Goal: Task Accomplishment & Management: Manage account settings

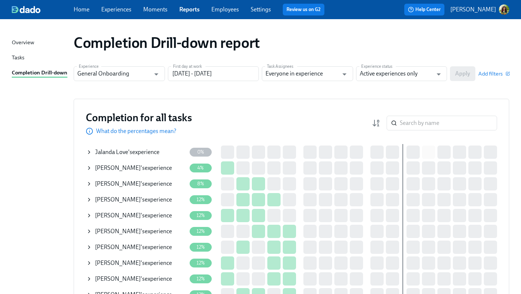
click at [107, 7] on link "Experiences" at bounding box center [116, 9] width 30 height 7
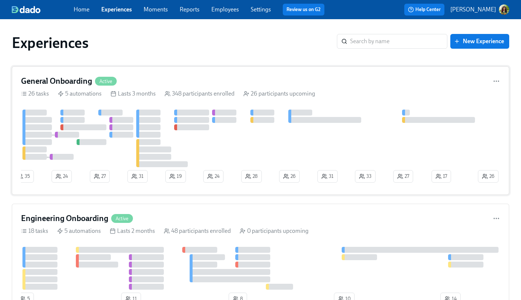
click at [261, 80] on div "General Onboarding Active" at bounding box center [260, 81] width 479 height 11
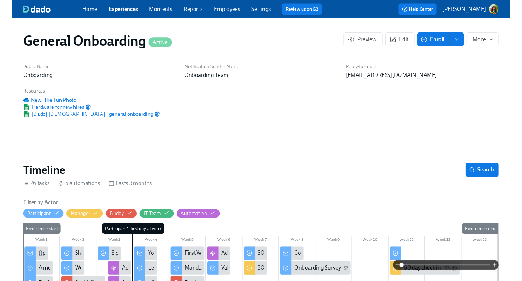
scroll to position [0, 7565]
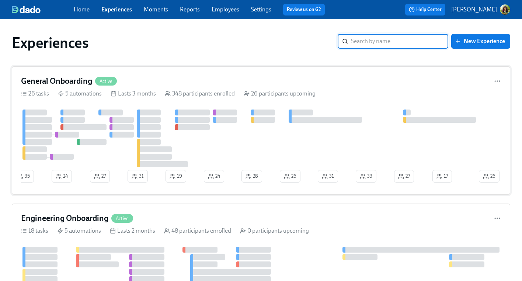
click at [351, 98] on div "General Onboarding Active 26 tasks 5 automations Lasts 3 months 348 participant…" at bounding box center [261, 130] width 498 height 128
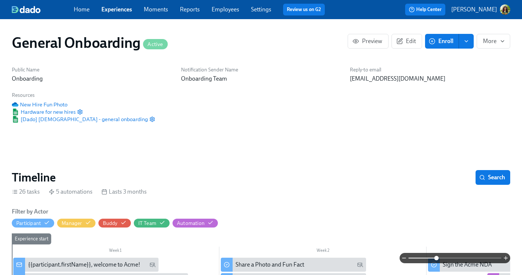
click at [436, 257] on span at bounding box center [454, 258] width 93 height 10
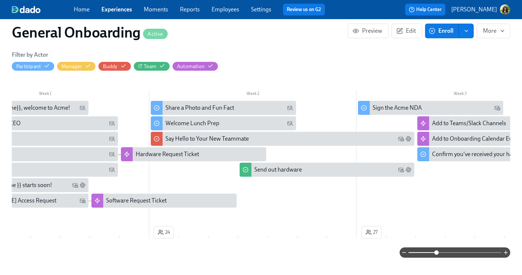
scroll to position [0, 73]
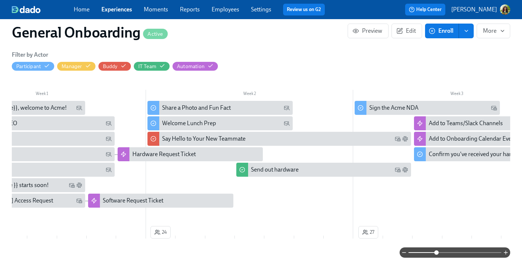
drag, startPoint x: 85, startPoint y: 245, endPoint x: 93, endPoint y: 245, distance: 8.5
click at [93, 245] on div "Filter by Actor Participant Manager Buddy IT Team Automation Week 1 Week 2 Week…" at bounding box center [261, 154] width 498 height 207
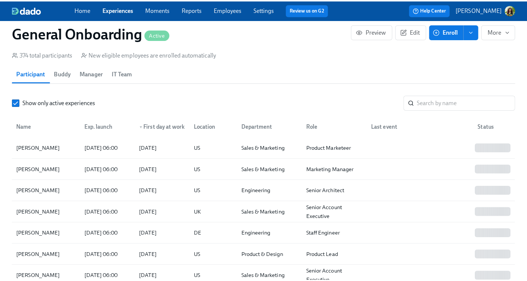
scroll to position [640, 0]
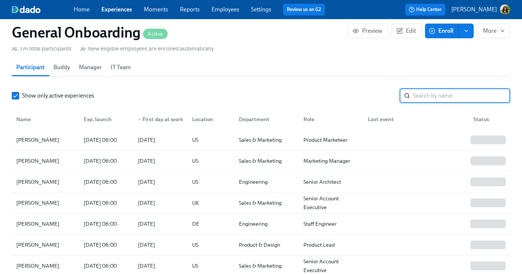
click at [446, 96] on input "search" at bounding box center [461, 95] width 97 height 15
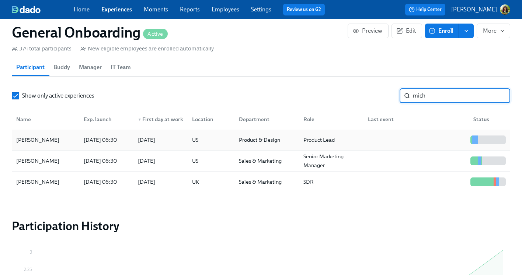
type input "mich"
click at [416, 141] on div at bounding box center [414, 140] width 105 height 15
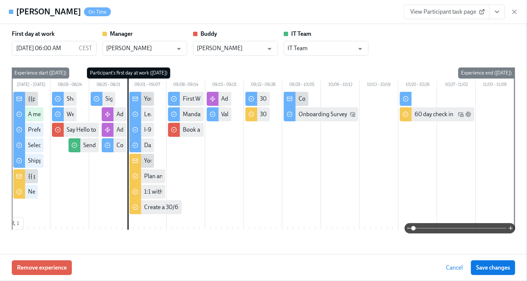
click at [440, 228] on span at bounding box center [459, 228] width 93 height 10
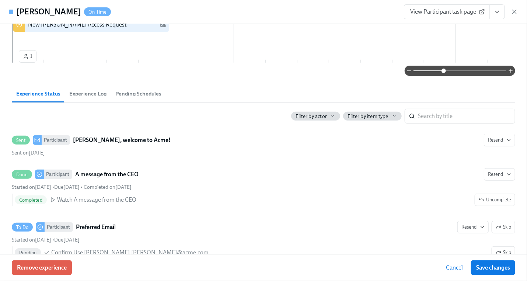
scroll to position [236, 0]
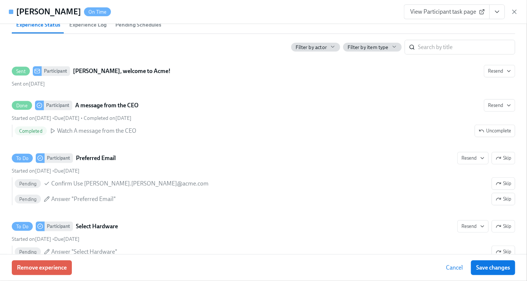
click at [433, 11] on span "View Participant task page" at bounding box center [446, 11] width 73 height 7
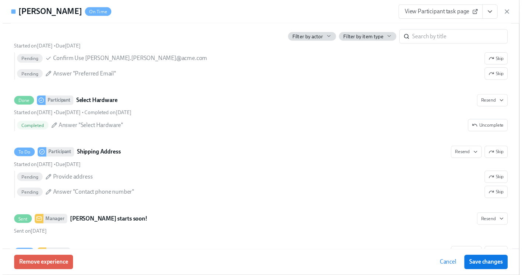
scroll to position [0, 0]
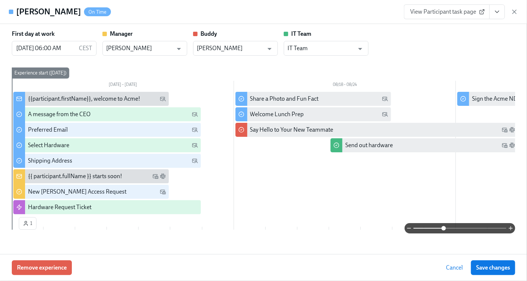
drag, startPoint x: 515, startPoint y: 10, endPoint x: 487, endPoint y: 10, distance: 28.4
click at [515, 10] on icon "button" at bounding box center [515, 12] width 4 height 4
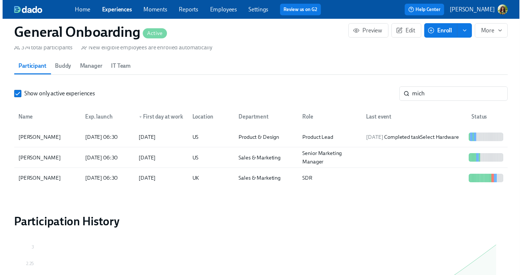
scroll to position [0, 9270]
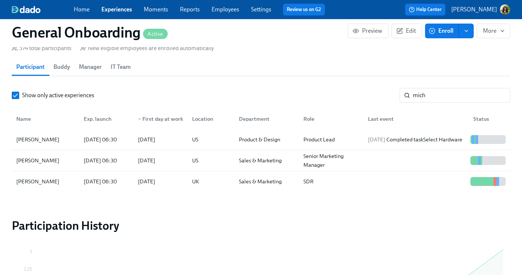
click at [192, 9] on link "Reports" at bounding box center [190, 9] width 20 height 7
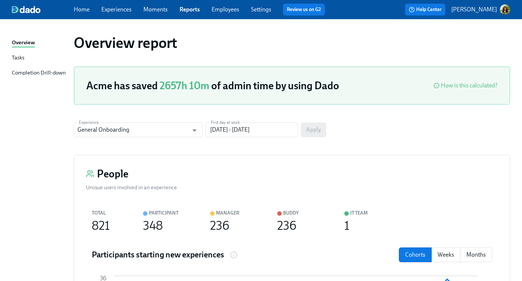
click at [15, 59] on div "Tasks" at bounding box center [18, 57] width 13 height 9
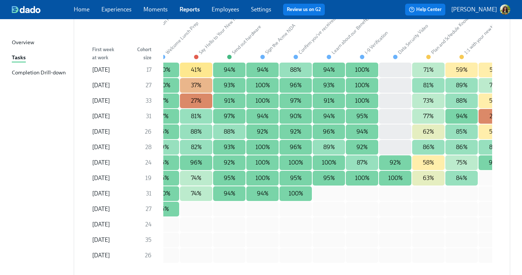
scroll to position [0, 284]
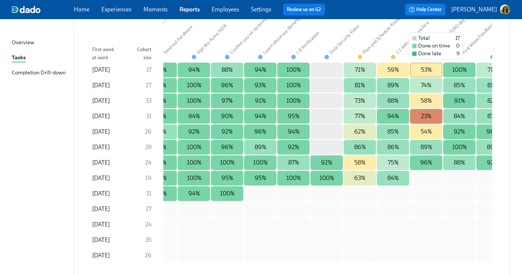
click at [438, 74] on div "53%" at bounding box center [426, 70] width 32 height 15
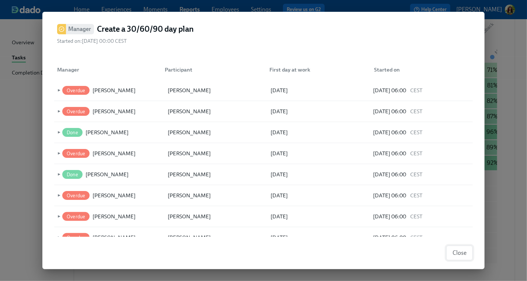
click at [453, 255] on span "Close" at bounding box center [459, 252] width 14 height 7
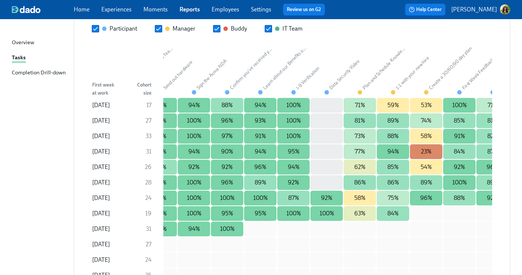
scroll to position [850, 0]
click at [48, 71] on div "Completion Drill-down" at bounding box center [39, 73] width 54 height 9
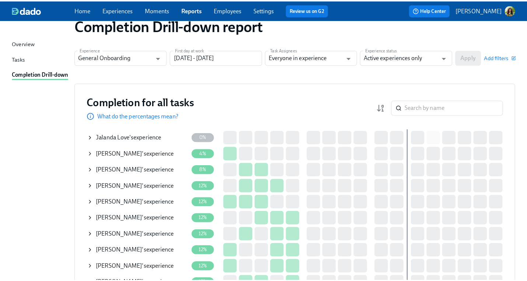
scroll to position [17, 0]
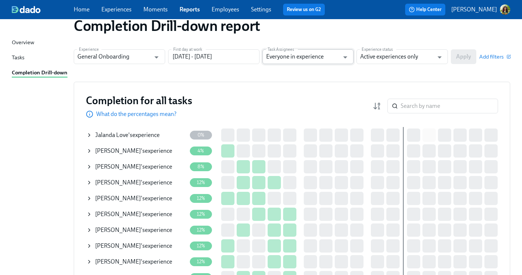
click at [332, 59] on input "Everyone in experience" at bounding box center [302, 56] width 73 height 15
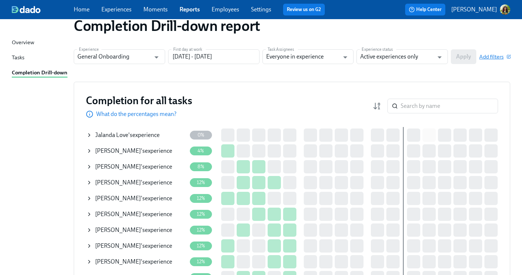
click at [497, 58] on span "Add filters" at bounding box center [494, 56] width 31 height 7
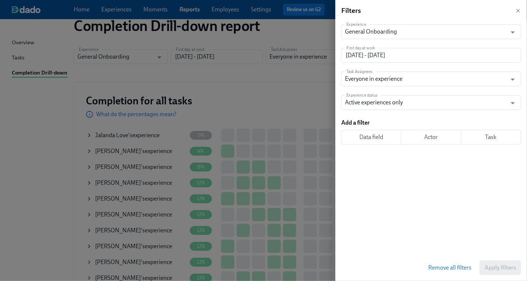
click at [488, 136] on span "Task" at bounding box center [491, 136] width 48 height 7
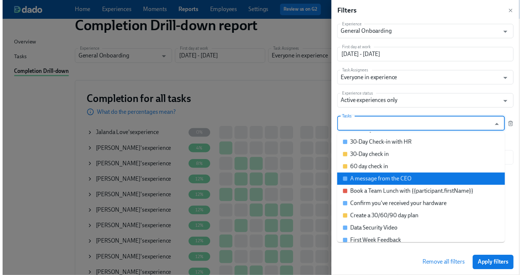
scroll to position [23, 0]
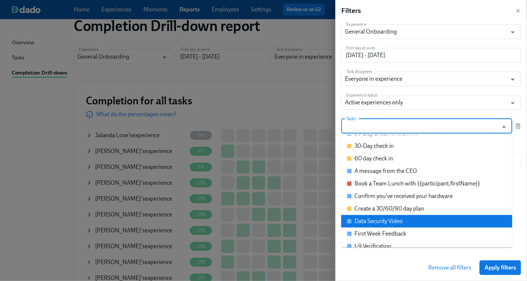
click at [427, 219] on li "Data Security Video" at bounding box center [426, 221] width 171 height 13
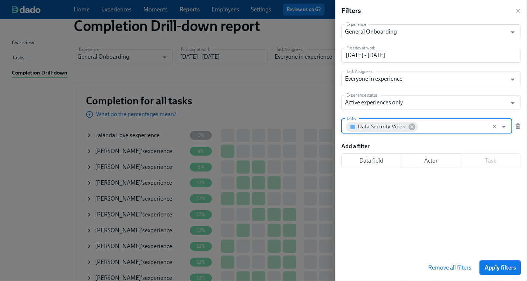
drag, startPoint x: 412, startPoint y: 125, endPoint x: 419, endPoint y: 134, distance: 11.9
click at [412, 125] on icon at bounding box center [412, 127] width 8 height 8
drag, startPoint x: 519, startPoint y: 8, endPoint x: 510, endPoint y: 6, distance: 9.4
click at [515, 8] on icon "button" at bounding box center [518, 11] width 6 height 6
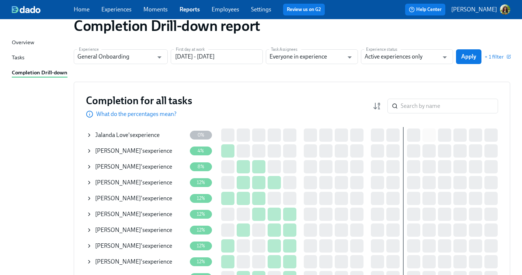
click at [113, 7] on link "Experiences" at bounding box center [116, 9] width 30 height 7
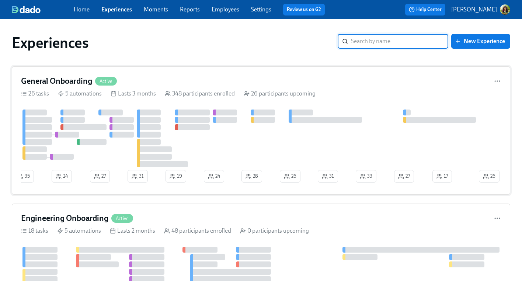
click at [187, 77] on div "General Onboarding Active" at bounding box center [261, 81] width 480 height 11
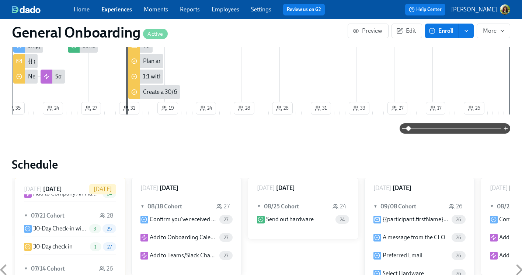
scroll to position [252, 0]
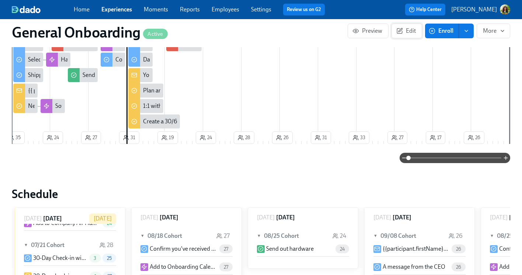
click at [415, 30] on span "Edit" at bounding box center [407, 30] width 18 height 7
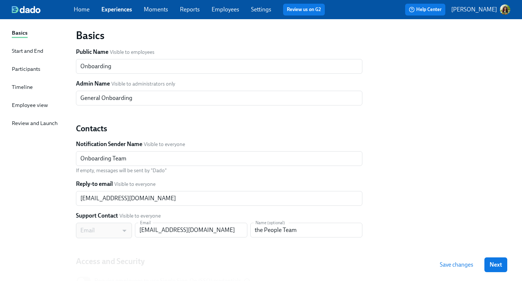
scroll to position [45, 0]
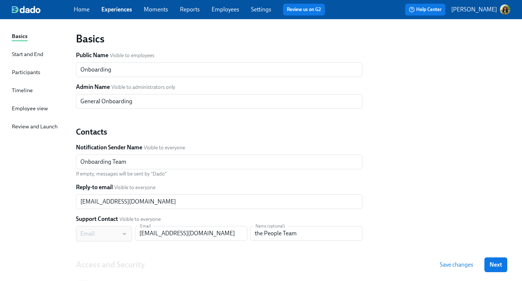
click at [18, 57] on div "Start and End" at bounding box center [27, 54] width 31 height 8
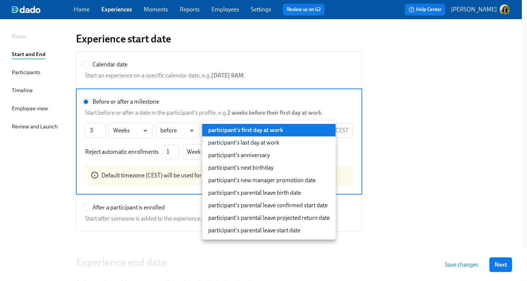
click at [273, 134] on body "Home Experiences Moments Reports Employees Settings Review us on G2 Help Center…" at bounding box center [263, 159] width 527 height 408
click at [457, 141] on div at bounding box center [263, 140] width 527 height 281
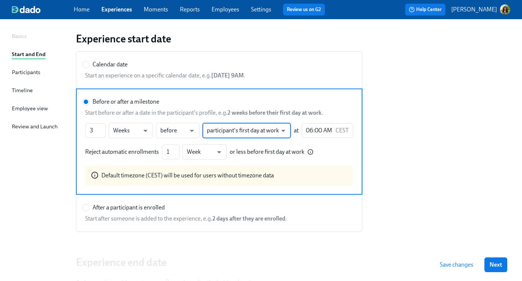
click at [22, 72] on div "Participants" at bounding box center [26, 72] width 28 height 8
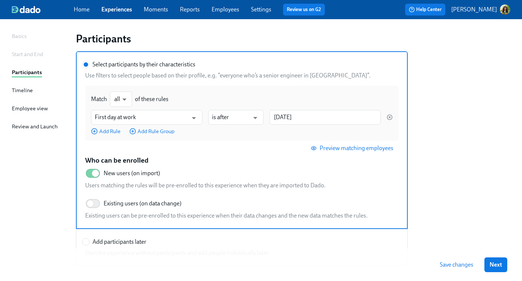
click at [21, 87] on div "Timeline" at bounding box center [22, 90] width 21 height 8
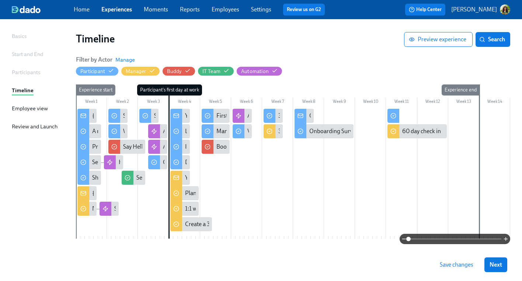
click at [437, 239] on span at bounding box center [454, 239] width 93 height 10
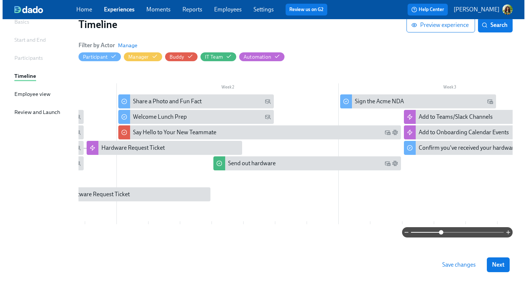
scroll to position [0, 188]
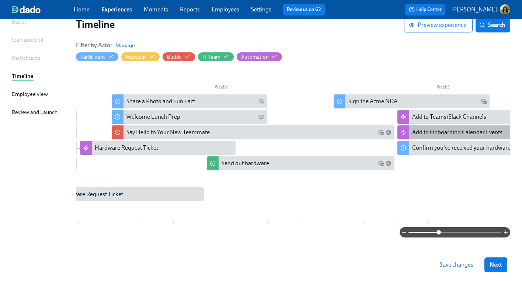
click at [469, 130] on div "Add to Onboarding Calendar Events" at bounding box center [457, 132] width 90 height 8
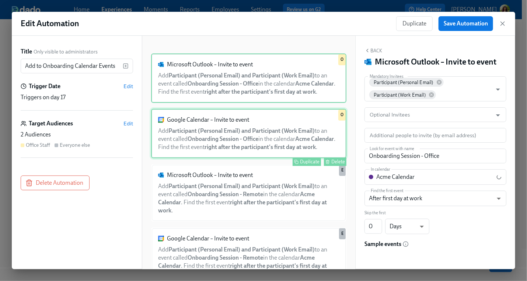
click at [265, 143] on div "Google Calendar – Invite to event Add Participant (Personal Email) and Particip…" at bounding box center [248, 133] width 195 height 49
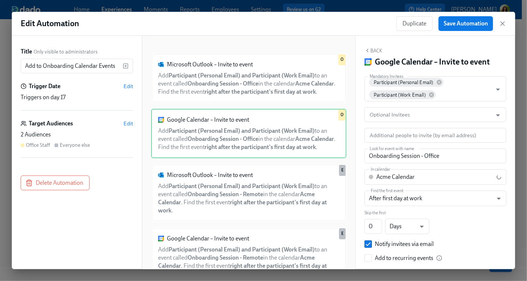
click at [87, 145] on div "Everyone else" at bounding box center [75, 144] width 30 height 7
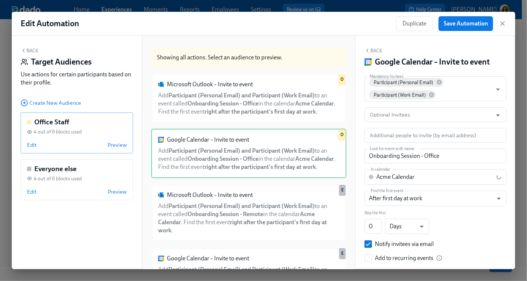
click at [77, 145] on div "Edit Preview" at bounding box center [77, 144] width 100 height 7
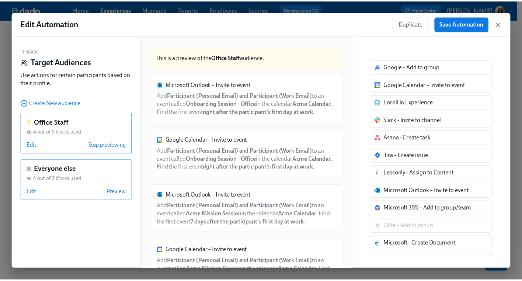
scroll to position [0, 188]
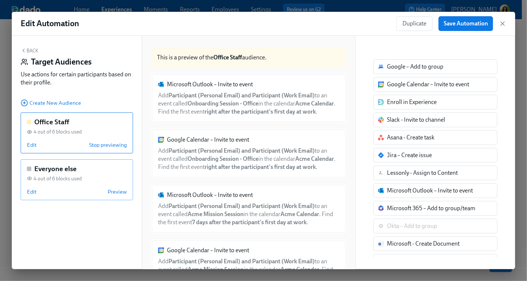
click at [77, 178] on span "4 out of 6 blocks used" at bounding box center [58, 178] width 48 height 7
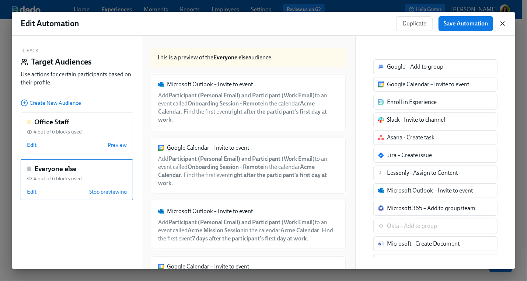
click at [503, 23] on icon "button" at bounding box center [503, 24] width 4 height 4
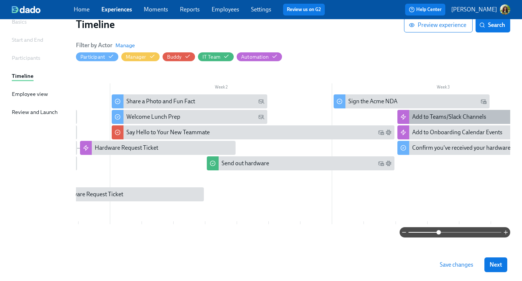
click at [445, 117] on div "Add to Teams/Slack Channels" at bounding box center [449, 117] width 74 height 8
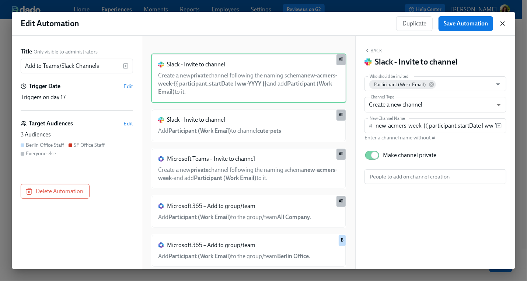
click at [503, 24] on icon "button" at bounding box center [503, 24] width 4 height 4
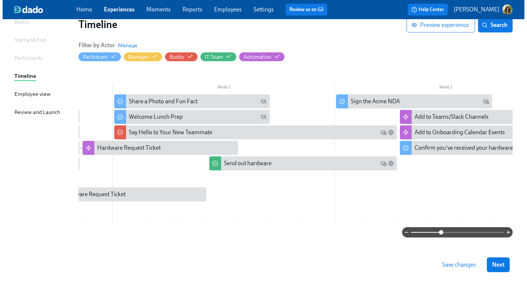
scroll to position [61, 0]
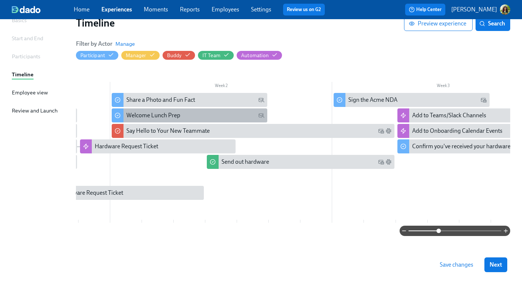
click at [196, 120] on div "Welcome Lunch Prep" at bounding box center [189, 115] width 155 height 14
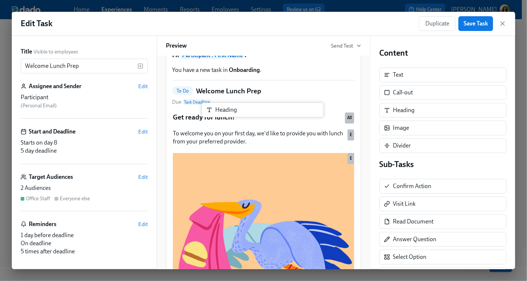
scroll to position [28, 0]
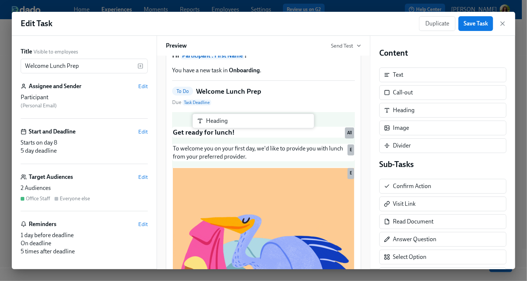
drag, startPoint x: 426, startPoint y: 111, endPoint x: 232, endPoint y: 123, distance: 193.8
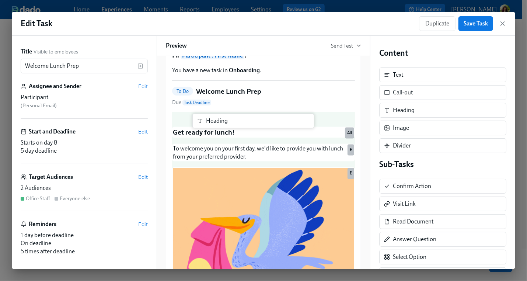
click at [232, 123] on div "Title Visible to employees Welcome Lunch Prep ​ Assignee and Sender Edit Partic…" at bounding box center [263, 152] width 503 height 233
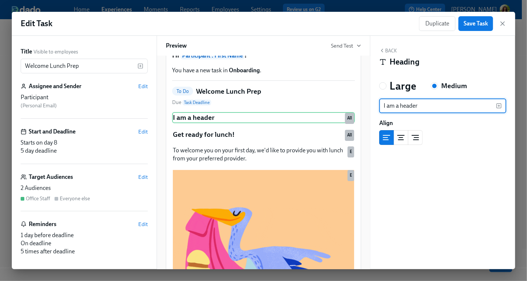
type input "I am a header"
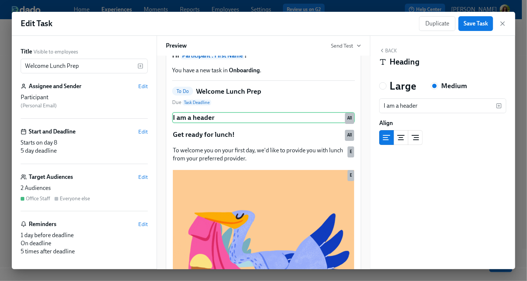
click at [394, 50] on button "Back" at bounding box center [388, 51] width 18 height 6
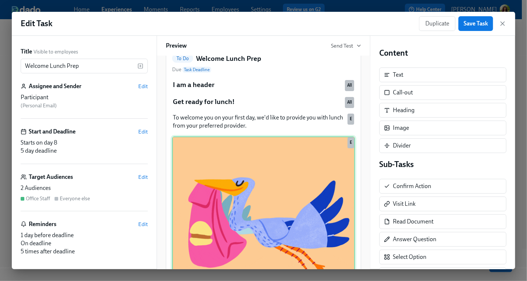
scroll to position [98, 0]
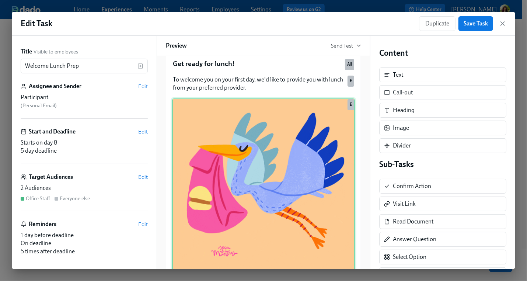
click at [310, 194] on div "Duplicate Delete E" at bounding box center [263, 189] width 183 height 183
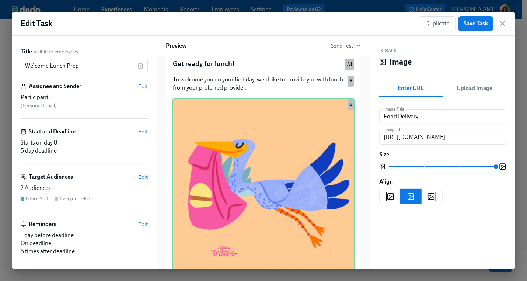
click at [386, 49] on button "Back" at bounding box center [388, 51] width 18 height 6
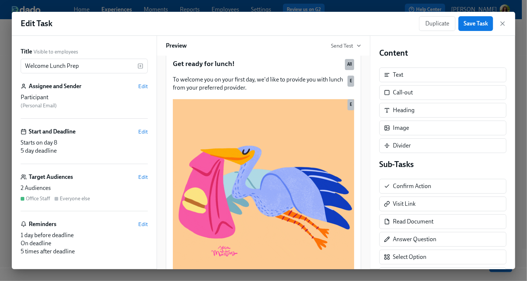
click at [62, 104] on div "Participant ( Personal Email )" at bounding box center [84, 101] width 127 height 16
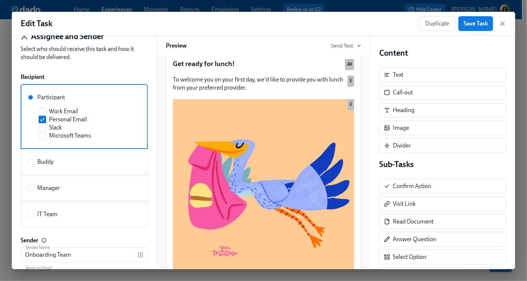
scroll to position [0, 0]
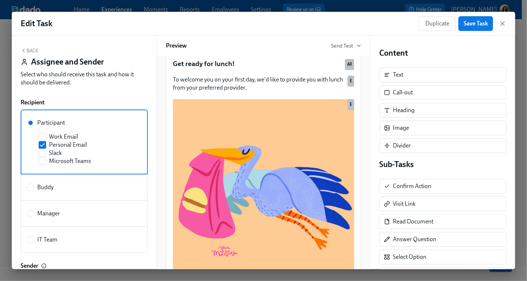
click at [30, 52] on button "Back" at bounding box center [30, 51] width 18 height 6
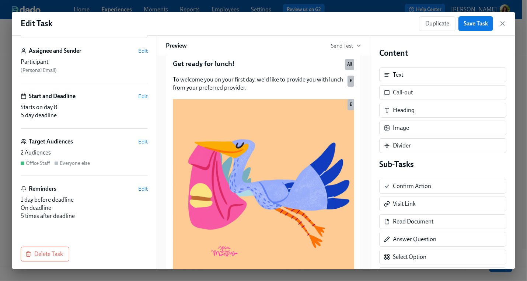
scroll to position [39, 0]
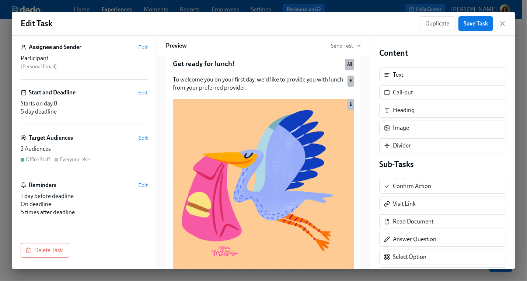
click at [101, 97] on div "Start and Deadline Edit Starts on day 8 5 day deadline" at bounding box center [84, 106] width 127 height 36
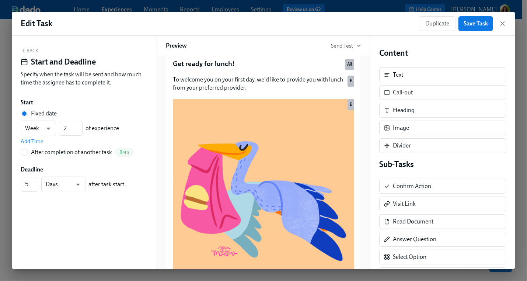
click at [30, 48] on button "Back" at bounding box center [30, 51] width 18 height 6
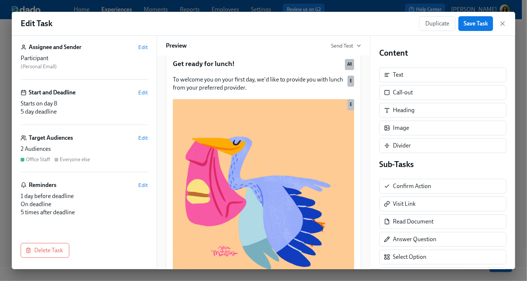
click at [98, 193] on div "1 day before deadline" at bounding box center [84, 196] width 127 height 8
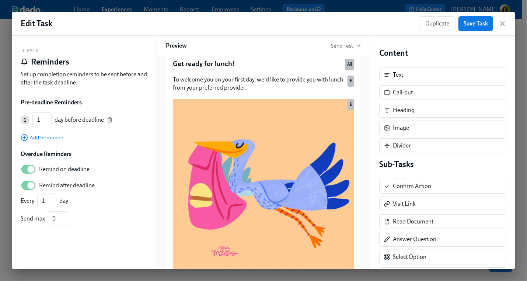
click at [32, 50] on button "Back" at bounding box center [30, 51] width 18 height 6
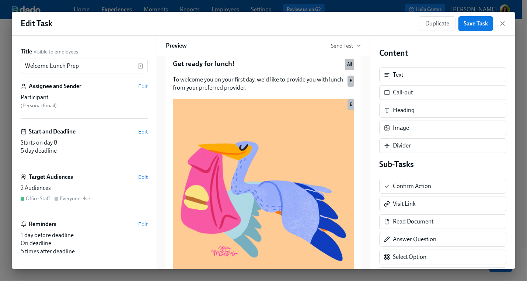
click at [90, 184] on div "2 Audiences" at bounding box center [84, 188] width 127 height 8
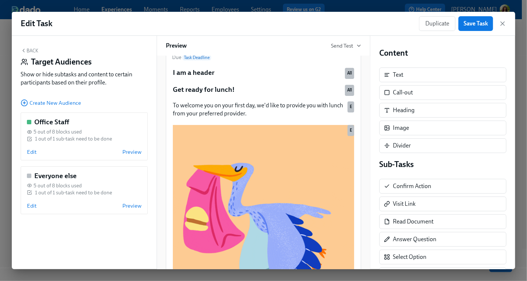
scroll to position [124, 0]
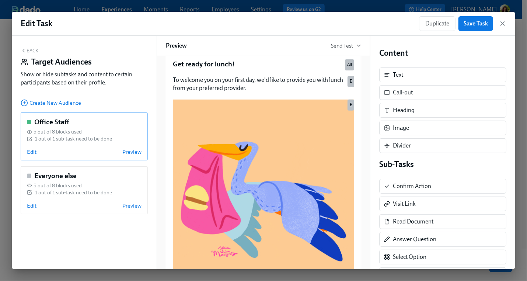
drag, startPoint x: 74, startPoint y: 139, endPoint x: 74, endPoint y: 145, distance: 6.3
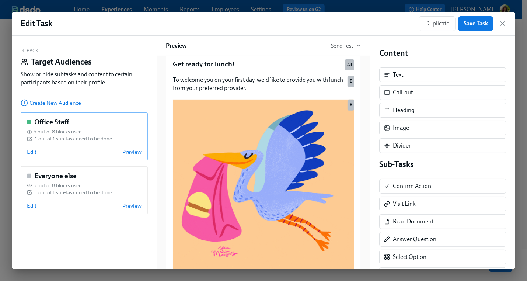
click at [74, 139] on div "1 out of 1 sub-task need to be done" at bounding box center [73, 138] width 77 height 7
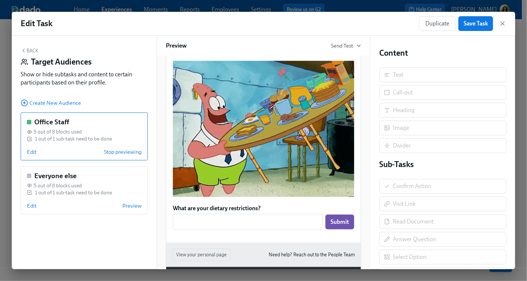
scroll to position [202, 0]
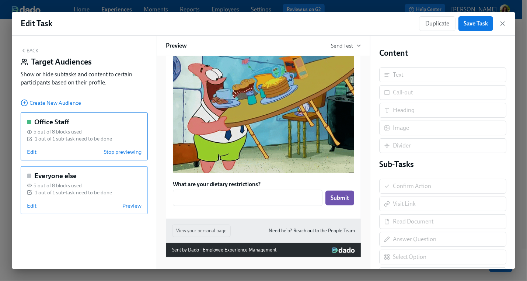
click at [84, 193] on div "1 out of 1 sub-task need to be done" at bounding box center [73, 192] width 77 height 7
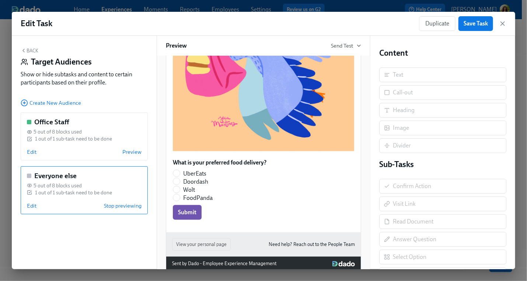
scroll to position [254, 0]
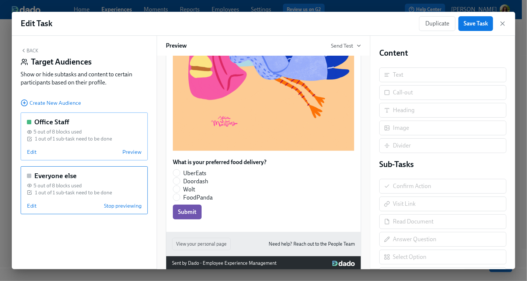
click at [53, 142] on div "Office Staff 5 out of 8 blocks used 1 out of 1 sub-task need to be done Edit Pr…" at bounding box center [84, 136] width 127 height 48
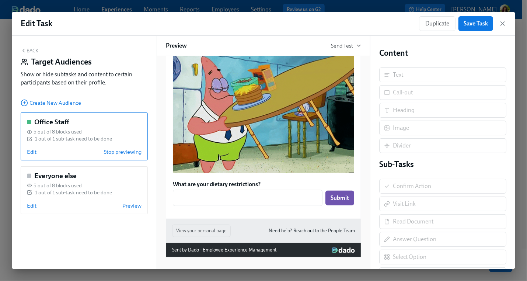
scroll to position [202, 0]
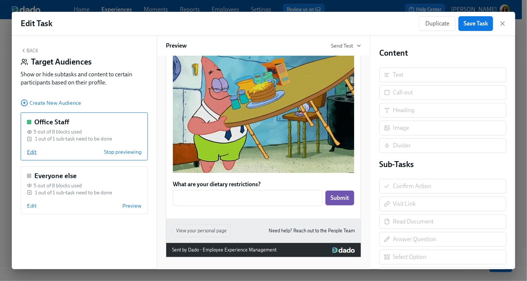
click at [34, 151] on span "Edit" at bounding box center [32, 151] width 10 height 7
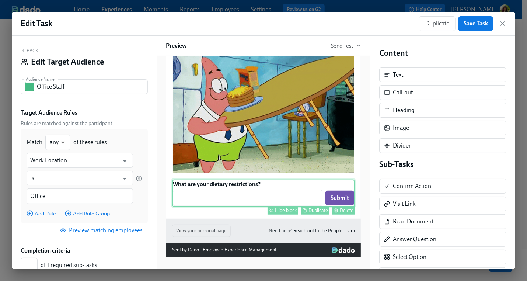
click at [244, 197] on div "What are your dietary restrictions? ​ Submit Hide block Duplicate Delete" at bounding box center [263, 192] width 183 height 27
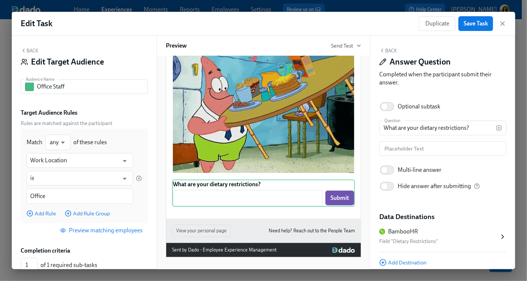
scroll to position [29, 0]
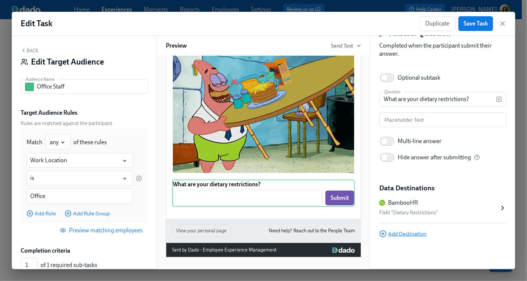
click at [418, 236] on span "Add Destination" at bounding box center [402, 233] width 47 height 7
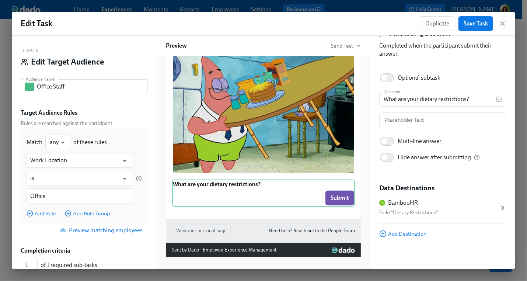
scroll to position [0, 0]
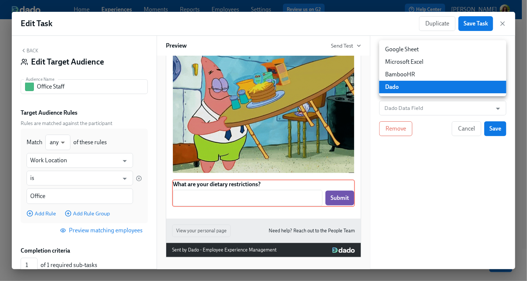
click at [430, 91] on body "Home Experiences Moments Reports Employees Settings Review us on G2 Help Center…" at bounding box center [263, 112] width 527 height 347
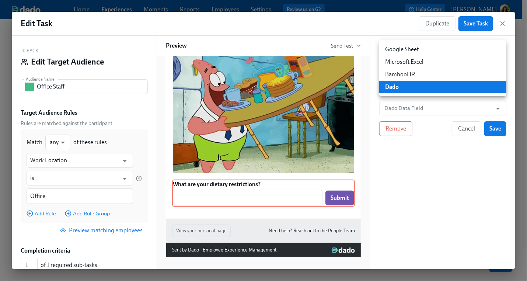
click at [427, 49] on li "Google Sheet" at bounding box center [442, 49] width 127 height 13
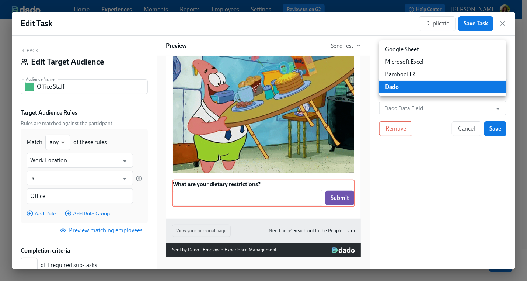
type input "GOOGLE_SHEET"
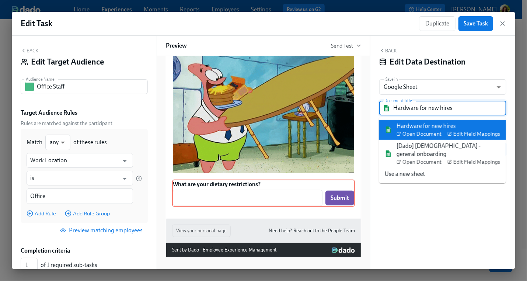
drag, startPoint x: 465, startPoint y: 107, endPoint x: 480, endPoint y: 103, distance: 14.9
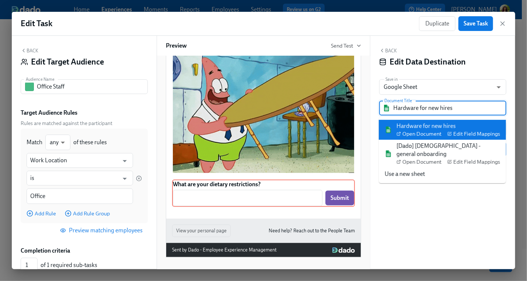
click at [465, 107] on input "Hardware for new hires" at bounding box center [447, 108] width 109 height 15
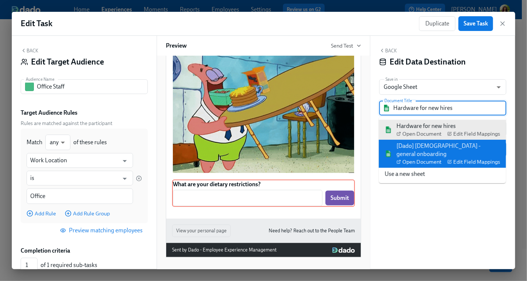
click at [490, 143] on div "[Dado] US - general onboarding Open Document Edit Field Mappings" at bounding box center [448, 154] width 104 height 24
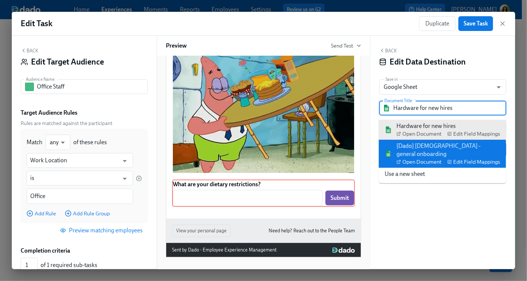
type input "[Dado] US - general onboarding"
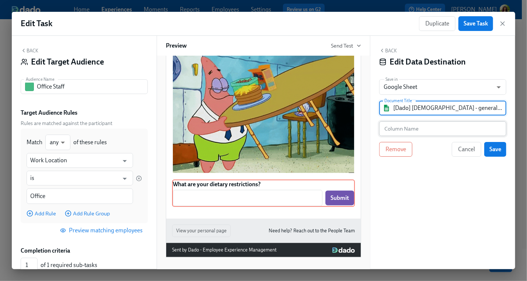
click at [433, 128] on input "text" at bounding box center [442, 128] width 127 height 15
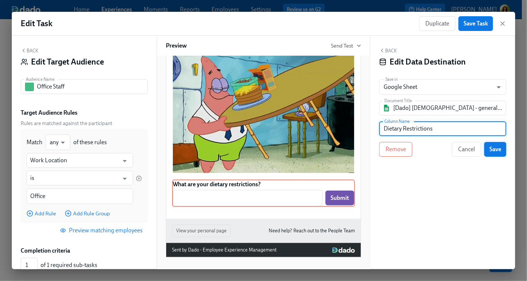
type input "Dietary Restrictions"
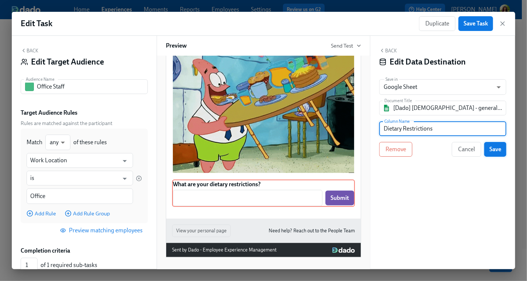
click at [501, 147] on span "Save" at bounding box center [495, 149] width 12 height 7
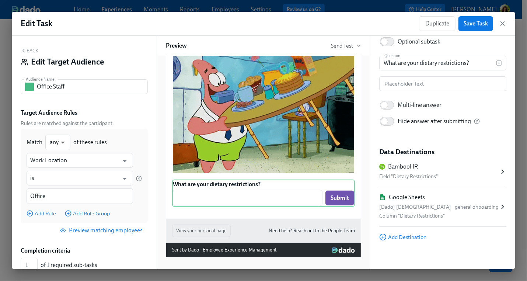
scroll to position [68, 0]
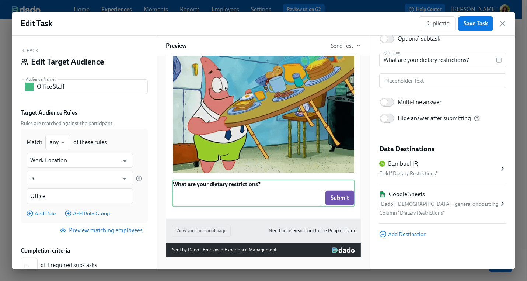
click at [453, 203] on div "[Dado] US - general onboarding" at bounding box center [439, 204] width 120 height 9
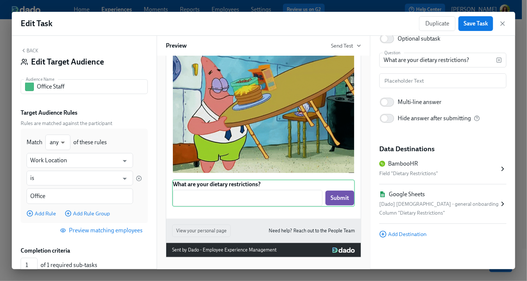
scroll to position [0, 0]
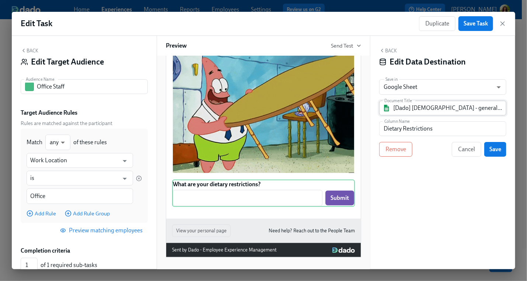
click at [479, 106] on input "[Dado] US - general onboarding" at bounding box center [447, 108] width 109 height 15
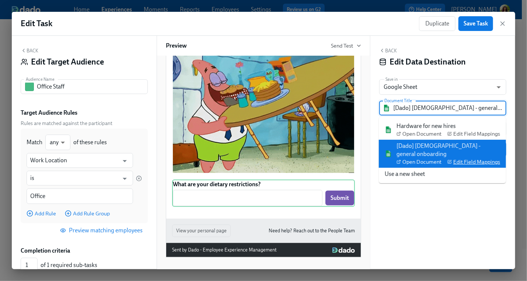
click at [472, 158] on span "Edit Field Mappings" at bounding box center [473, 161] width 53 height 7
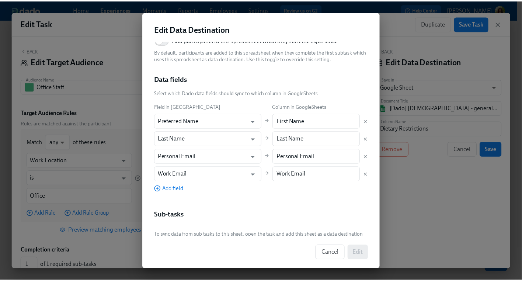
scroll to position [86, 0]
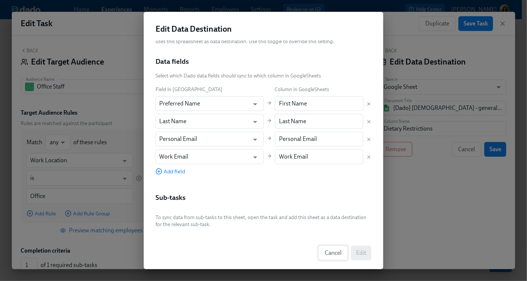
click at [335, 257] on button "Cancel" at bounding box center [332, 252] width 29 height 15
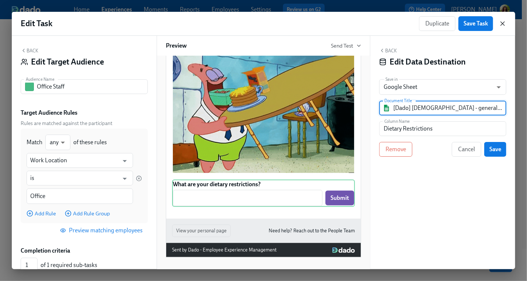
click at [502, 23] on icon "button" at bounding box center [503, 24] width 4 height 4
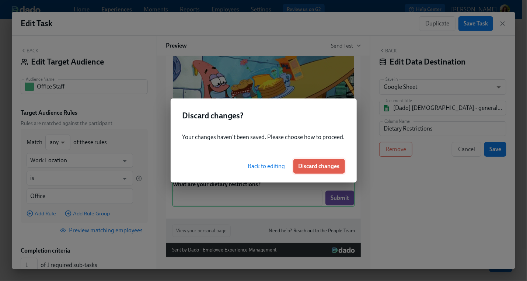
click at [311, 166] on span "Discard changes" at bounding box center [318, 165] width 41 height 7
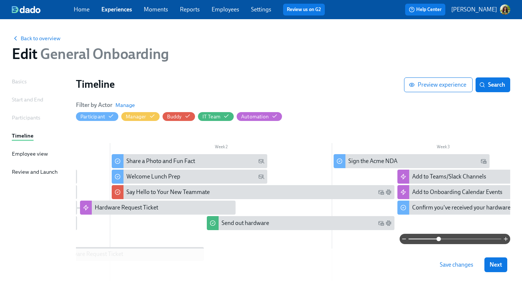
click at [158, 12] on link "Moments" at bounding box center [156, 9] width 24 height 7
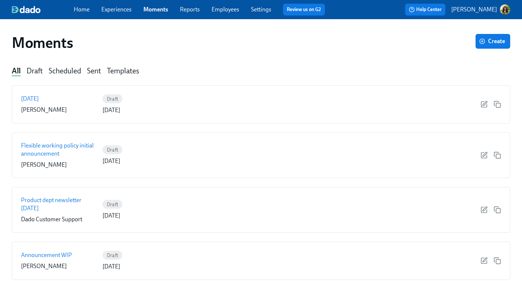
click at [123, 74] on div "Templates" at bounding box center [123, 71] width 32 height 10
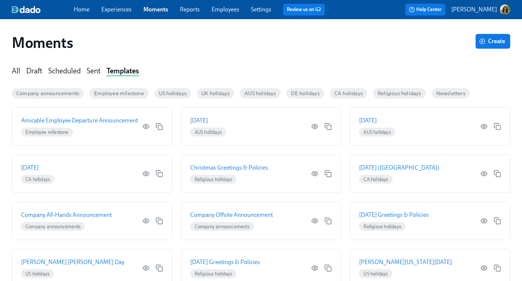
click at [16, 74] on div "All" at bounding box center [16, 71] width 8 height 10
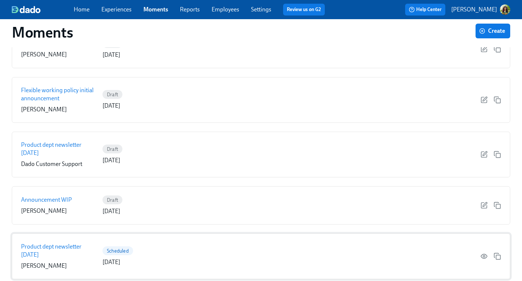
scroll to position [117, 0]
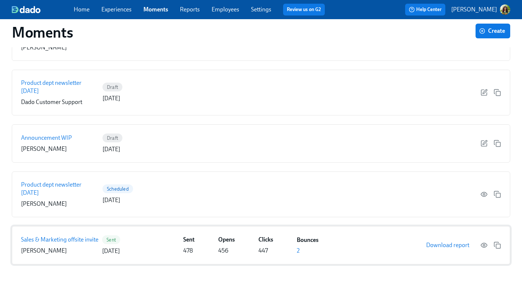
click at [83, 237] on p "Sales & Marketing offsite invite" at bounding box center [59, 239] width 77 height 8
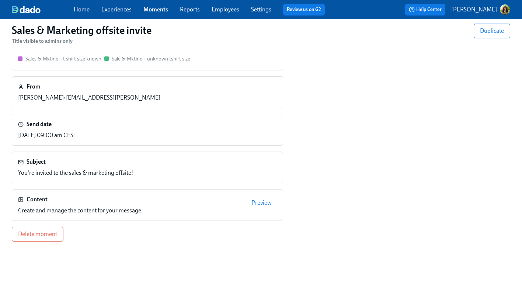
scroll to position [49, 0]
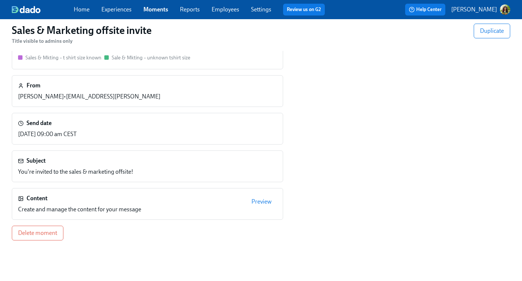
click at [265, 199] on span "Preview" at bounding box center [261, 201] width 20 height 7
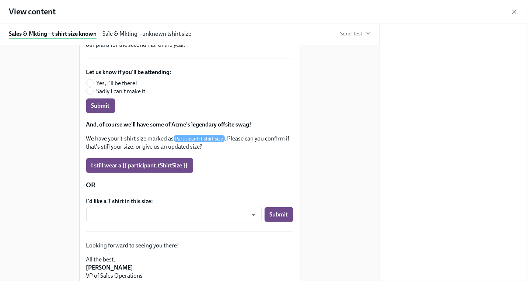
scroll to position [106, 0]
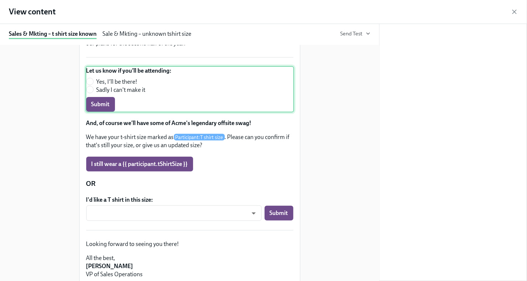
click at [139, 96] on div "Let us know if you'll be attending: Yes, I'll be there! Sadly I can't make it S…" at bounding box center [189, 89] width 209 height 46
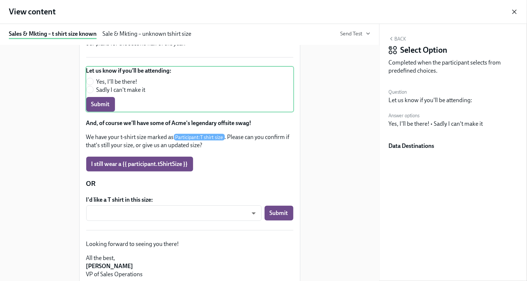
click at [515, 13] on icon "button" at bounding box center [515, 12] width 4 height 4
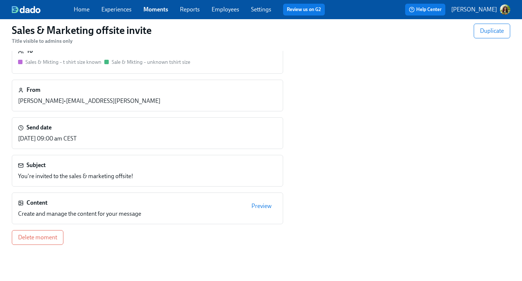
click at [264, 204] on span "Preview" at bounding box center [261, 205] width 20 height 7
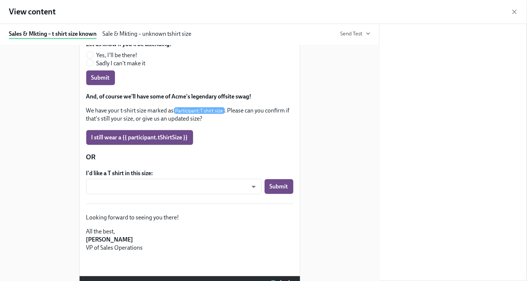
scroll to position [100, 0]
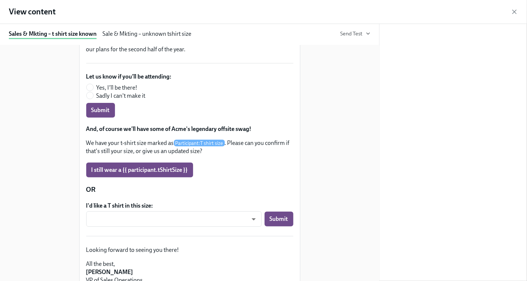
click at [153, 33] on div "Sale & Mkting – unknown tshirt size" at bounding box center [146, 34] width 89 height 9
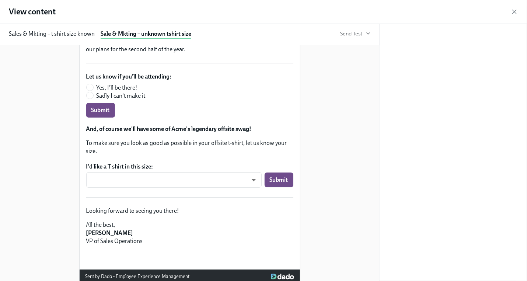
click at [69, 37] on div "Sales & Mkting – t shirt size known" at bounding box center [52, 34] width 86 height 9
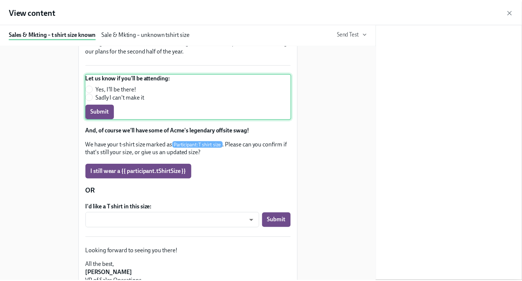
scroll to position [99, 0]
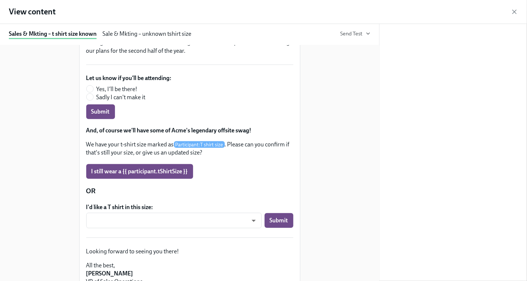
drag, startPoint x: 514, startPoint y: 13, endPoint x: 504, endPoint y: 40, distance: 29.2
click at [514, 13] on icon "button" at bounding box center [514, 11] width 7 height 7
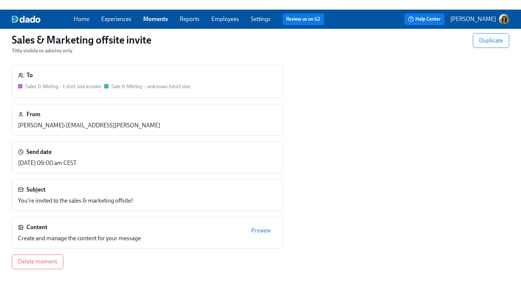
scroll to position [0, 0]
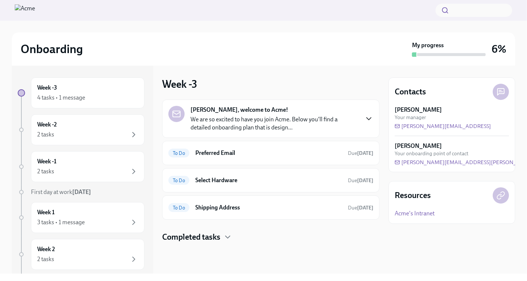
click at [371, 118] on icon "button" at bounding box center [368, 118] width 9 height 9
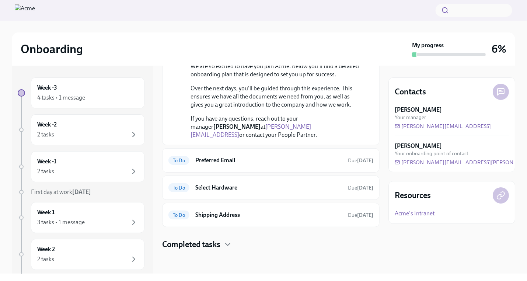
scroll to position [158, 0]
click at [257, 192] on h6 "Select Hardware" at bounding box center [268, 187] width 147 height 8
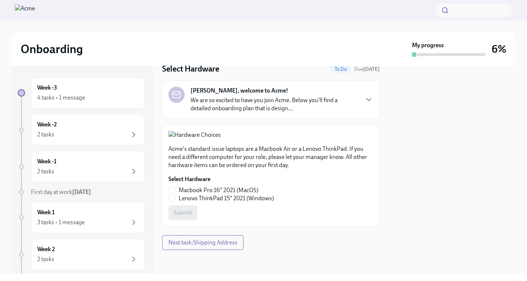
scroll to position [94, 0]
click at [174, 193] on input "Macbook Pro 16" 2021 (MacOS)" at bounding box center [172, 189] width 7 height 7
radio input "true"
click at [189, 216] on span "Submit" at bounding box center [183, 212] width 18 height 7
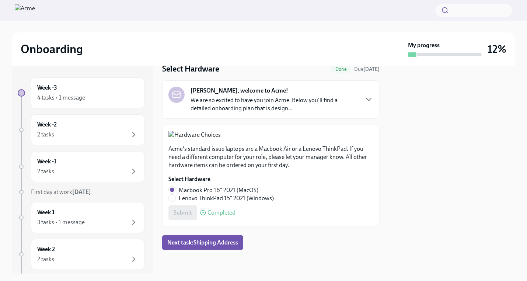
scroll to position [123, 0]
click at [202, 242] on span "Next task : Shipping Address" at bounding box center [202, 242] width 71 height 7
